Goal: Transaction & Acquisition: Download file/media

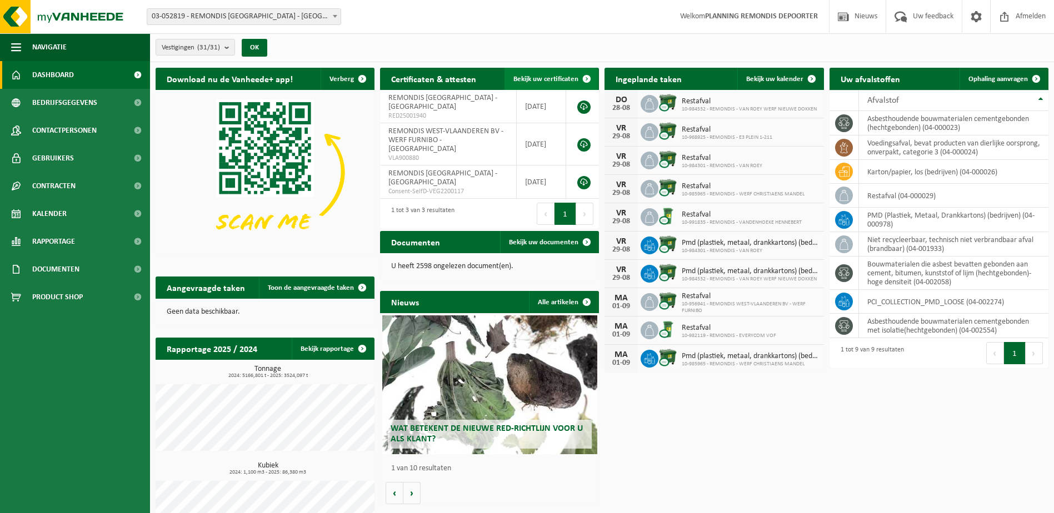
click at [553, 72] on link "Bekijk uw certificaten" at bounding box center [551, 79] width 93 height 22
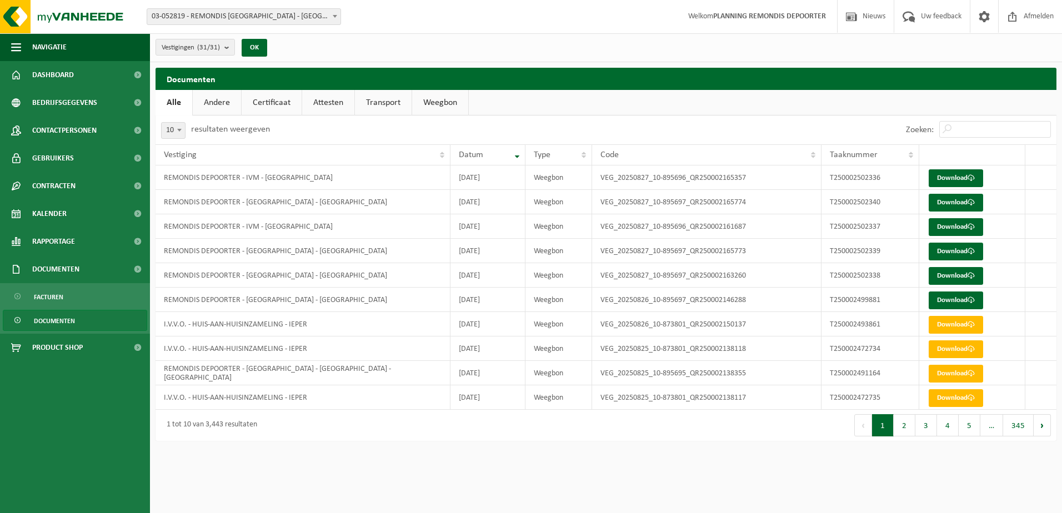
click at [460, 95] on link "Weegbon" at bounding box center [440, 103] width 56 height 26
click at [911, 427] on button "2" at bounding box center [905, 426] width 22 height 22
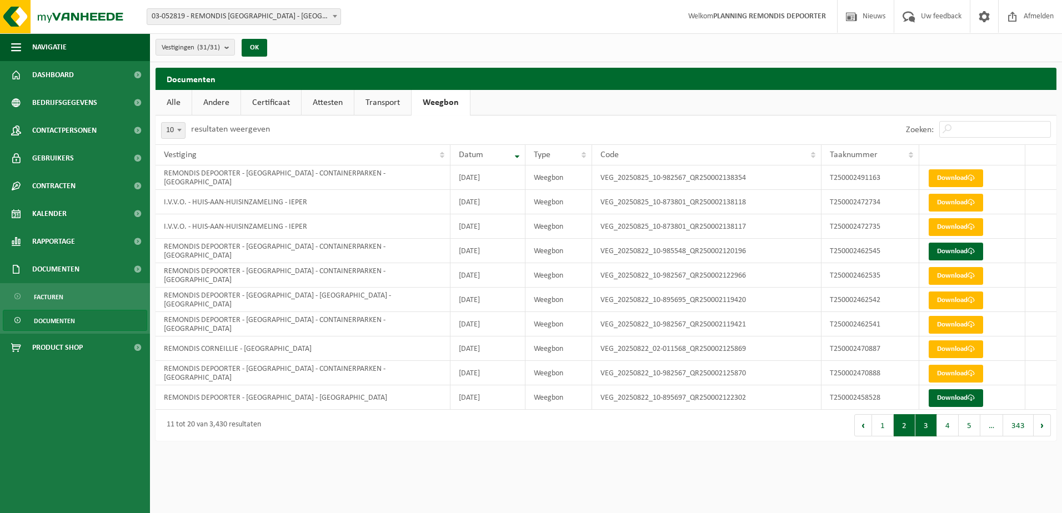
click at [932, 433] on button "3" at bounding box center [927, 426] width 22 height 22
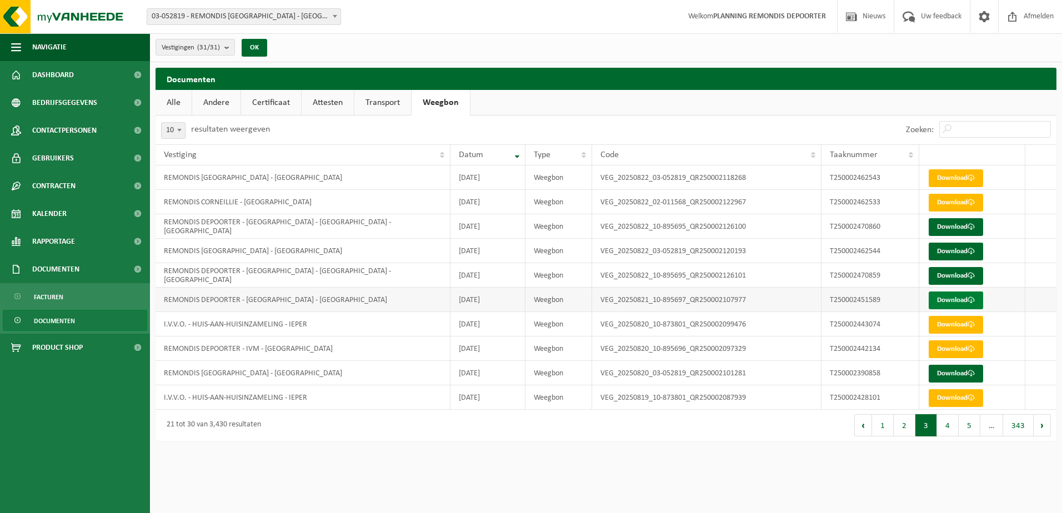
click at [945, 300] on link "Download" at bounding box center [956, 301] width 54 height 18
click at [902, 433] on button "2" at bounding box center [905, 426] width 22 height 22
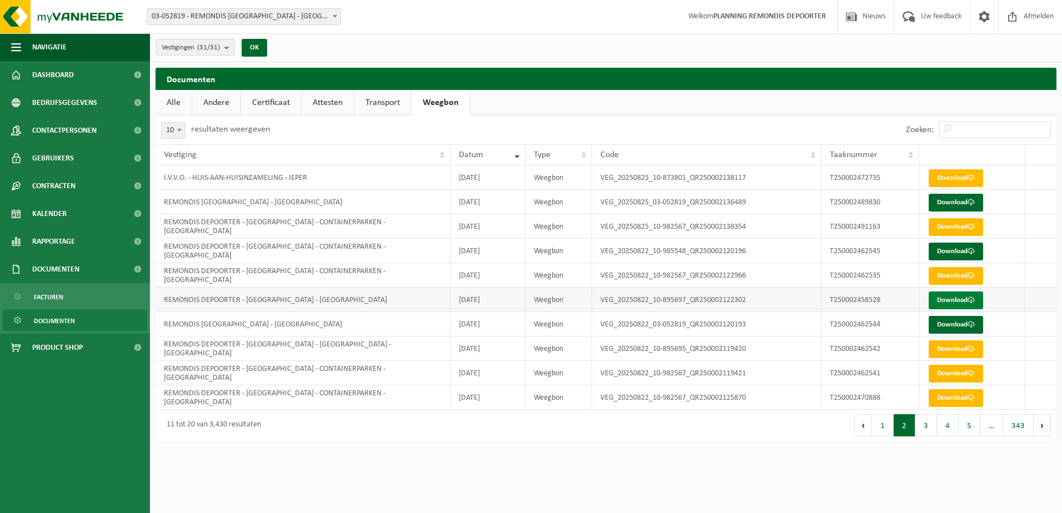
click at [938, 301] on link "Download" at bounding box center [956, 301] width 54 height 18
drag, startPoint x: 887, startPoint y: 433, endPoint x: 882, endPoint y: 430, distance: 6.0
click at [887, 433] on button "1" at bounding box center [883, 426] width 22 height 22
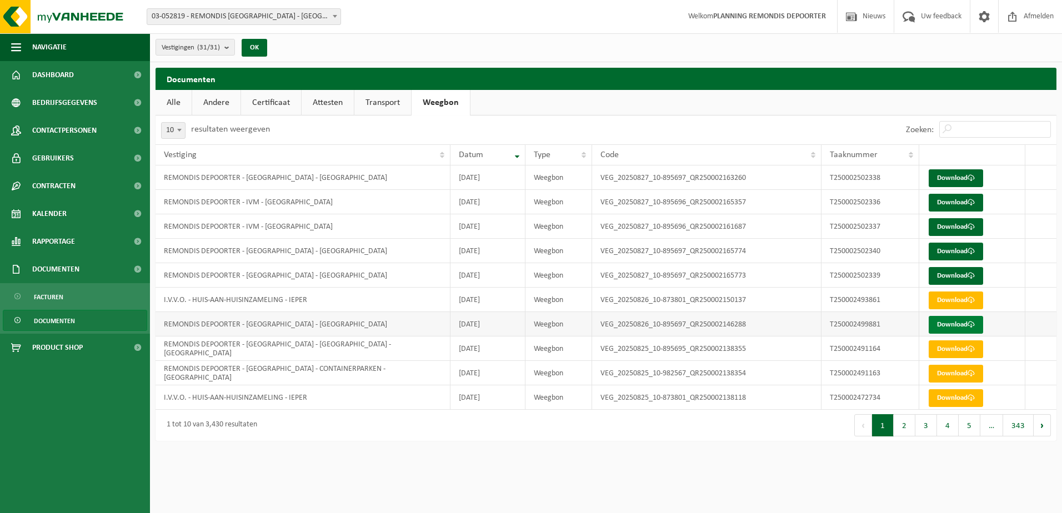
click at [937, 322] on link "Download" at bounding box center [956, 325] width 54 height 18
